Goal: Transaction & Acquisition: Purchase product/service

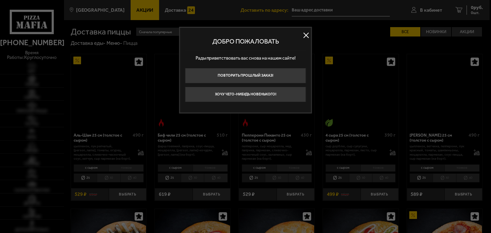
click at [309, 37] on button at bounding box center [306, 35] width 10 height 10
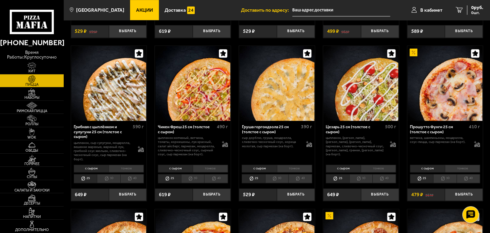
scroll to position [201, 0]
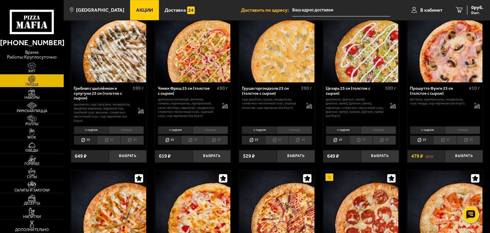
click at [108, 141] on li "30" at bounding box center [108, 140] width 23 height 9
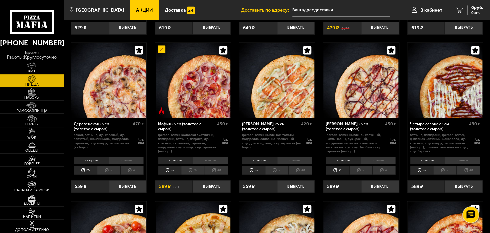
scroll to position [503, 0]
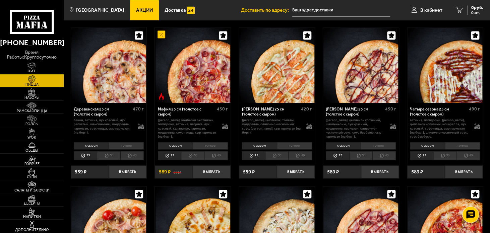
click at [357, 156] on li "30" at bounding box center [360, 155] width 23 height 9
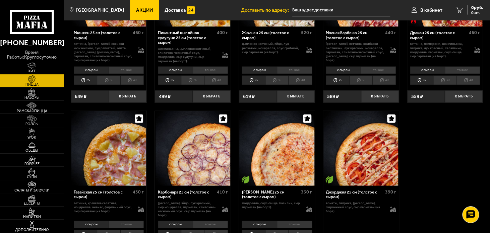
scroll to position [804, 0]
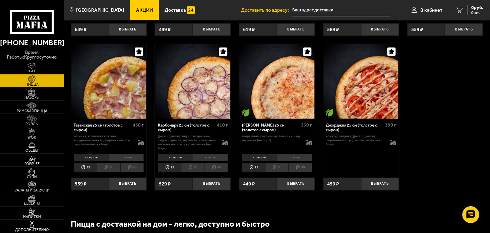
click at [195, 167] on li "30" at bounding box center [192, 167] width 23 height 9
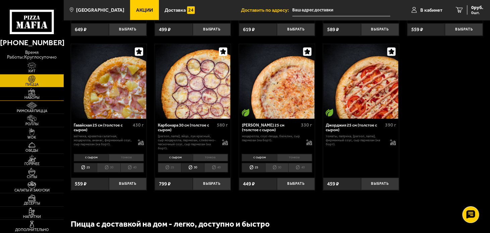
click at [36, 95] on img at bounding box center [31, 91] width 19 height 7
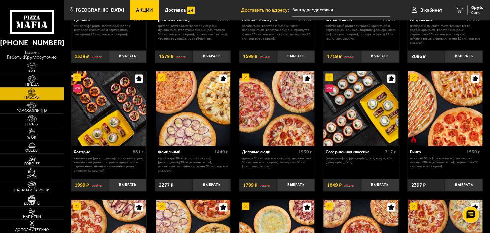
scroll to position [436, 0]
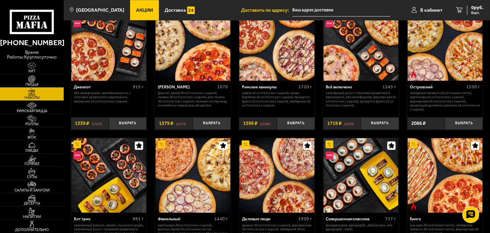
click at [136, 6] on link "Акции" at bounding box center [144, 10] width 28 height 20
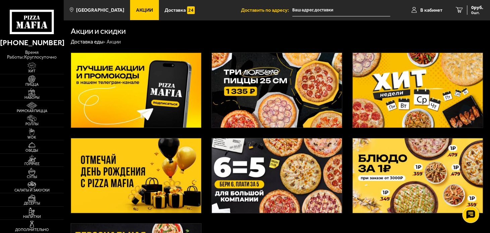
click at [415, 99] on img at bounding box center [418, 90] width 130 height 74
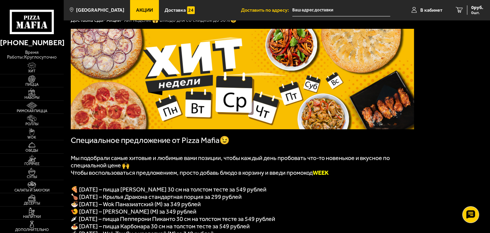
scroll to position [34, 0]
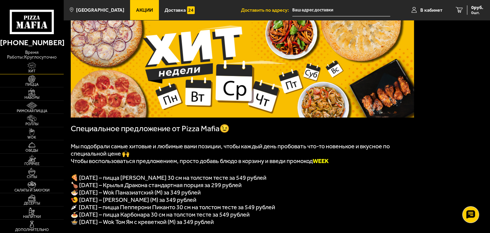
click at [31, 70] on span "Хит" at bounding box center [32, 71] width 64 height 4
